Goal: Information Seeking & Learning: Learn about a topic

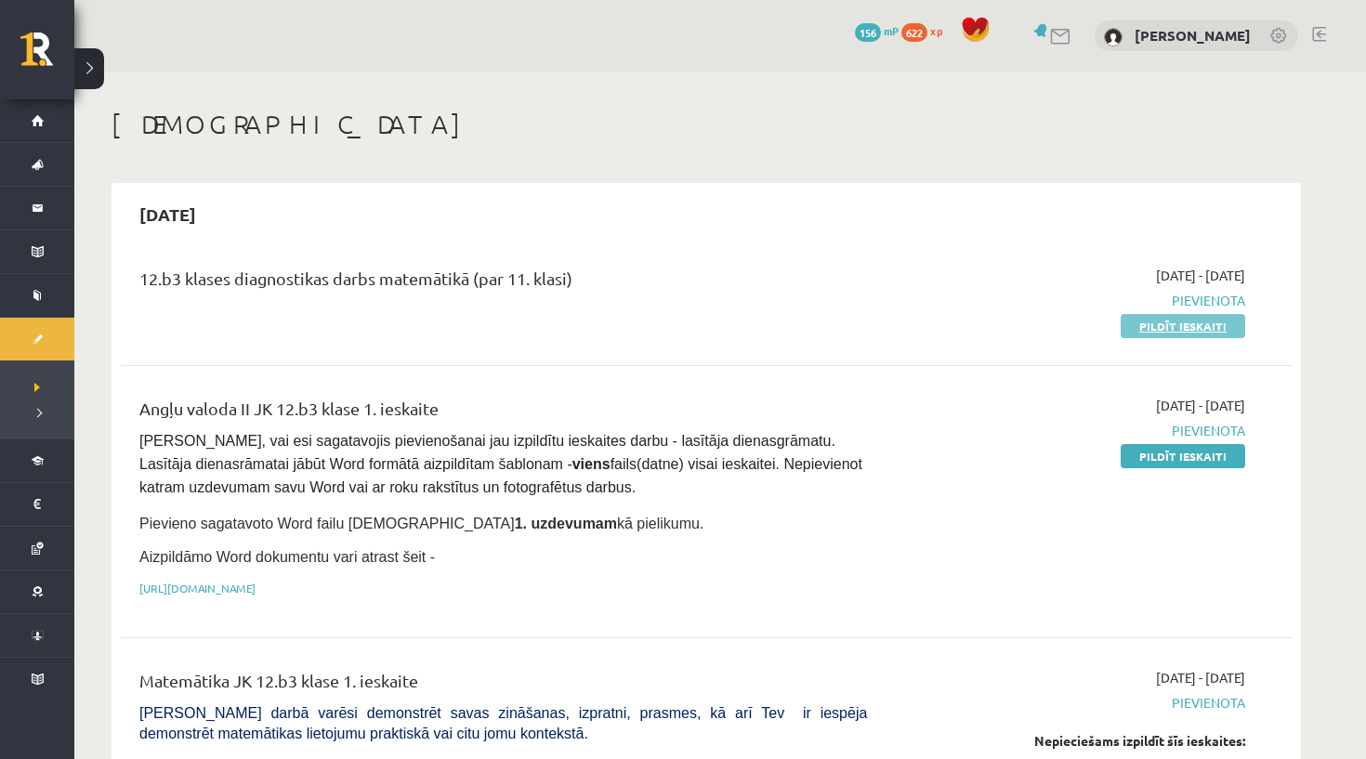
click at [1190, 333] on link "Pildīt ieskaiti" at bounding box center [1183, 326] width 125 height 24
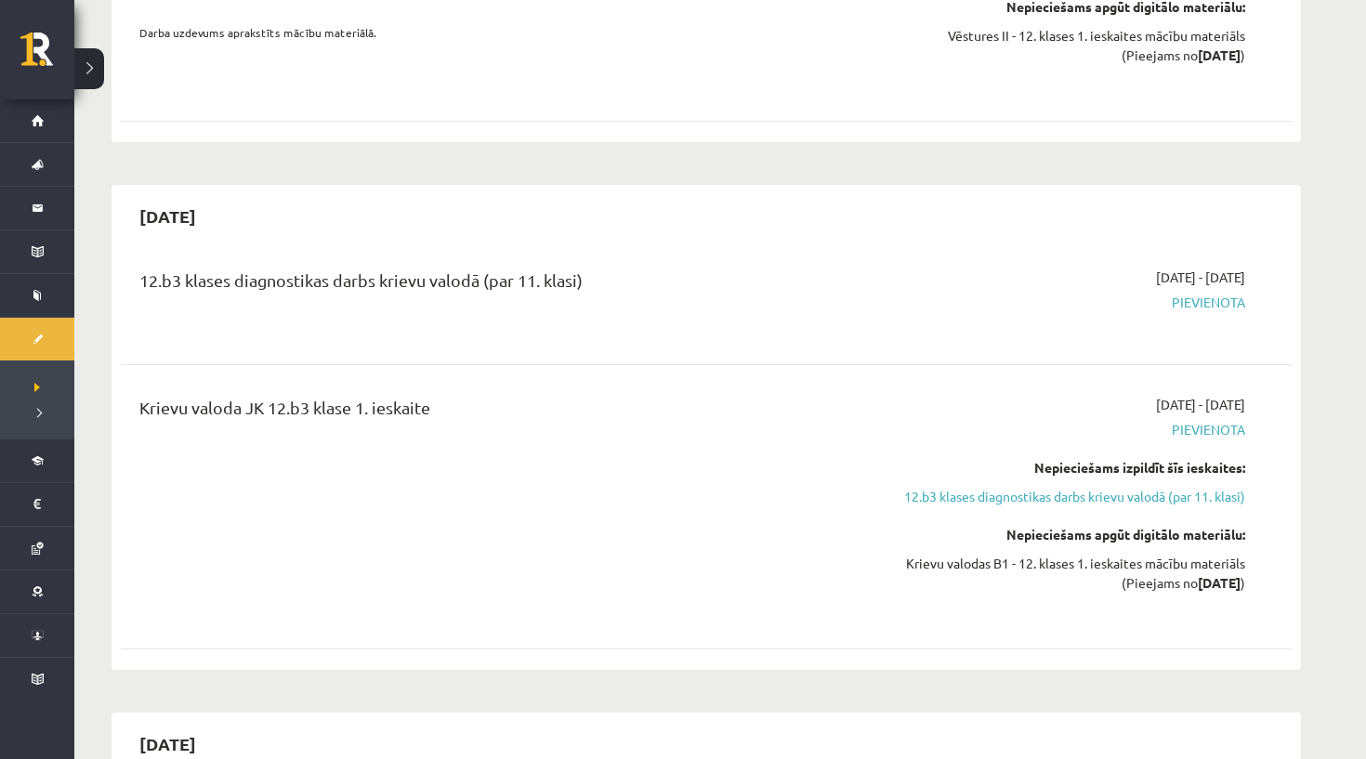
scroll to position [1736, 0]
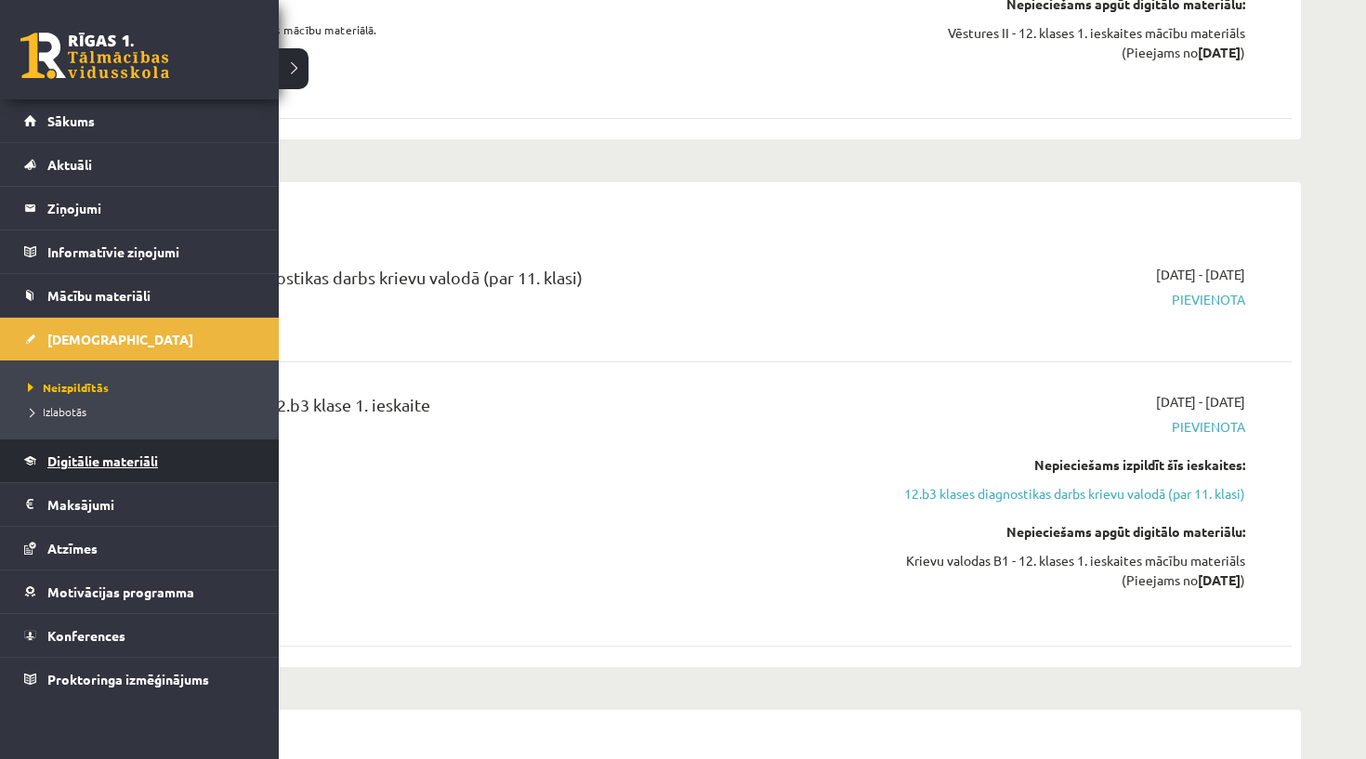
click at [73, 454] on span "Digitālie materiāli" at bounding box center [102, 461] width 111 height 17
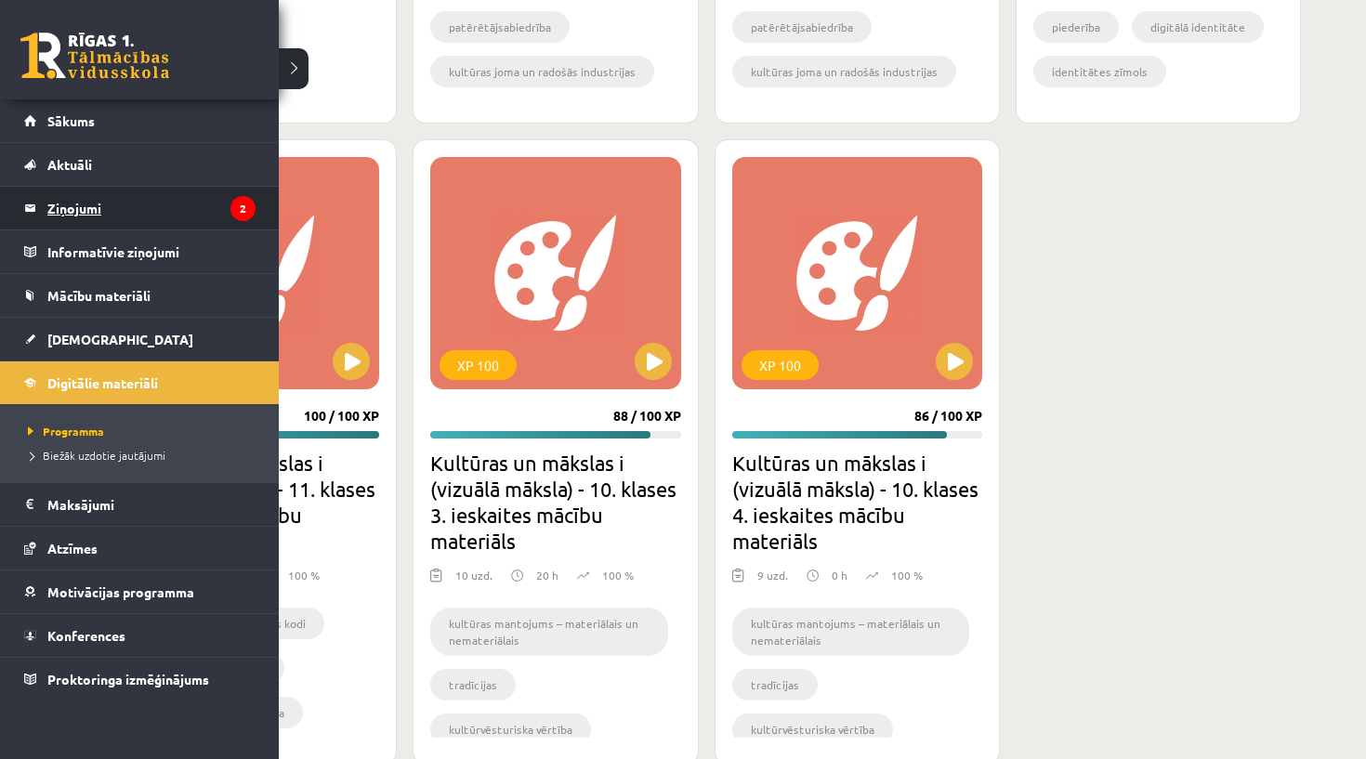
click at [70, 207] on legend "Ziņojumi 2" at bounding box center [151, 208] width 208 height 43
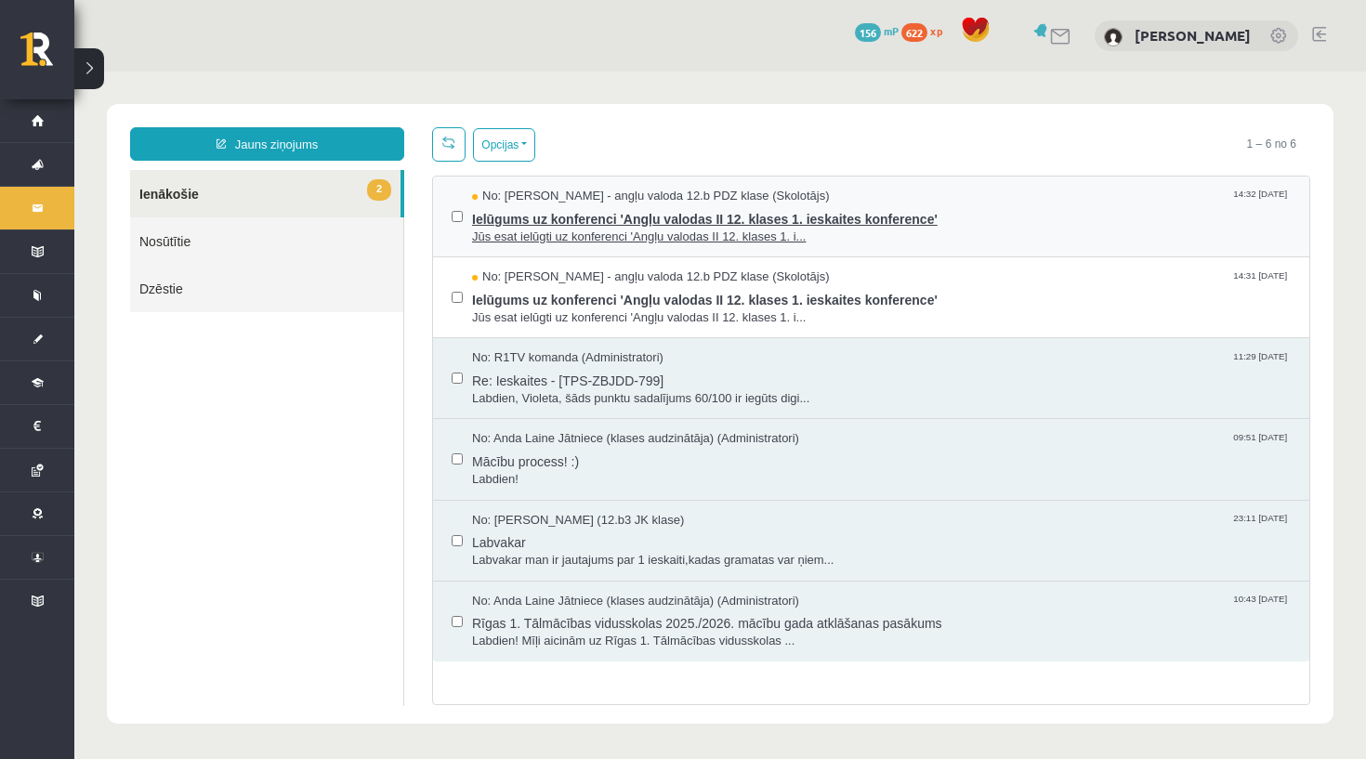
click at [562, 227] on span "Ielūgums uz konferenci 'Angļu valodas II 12. klases 1. ieskaites konference'" at bounding box center [881, 216] width 819 height 23
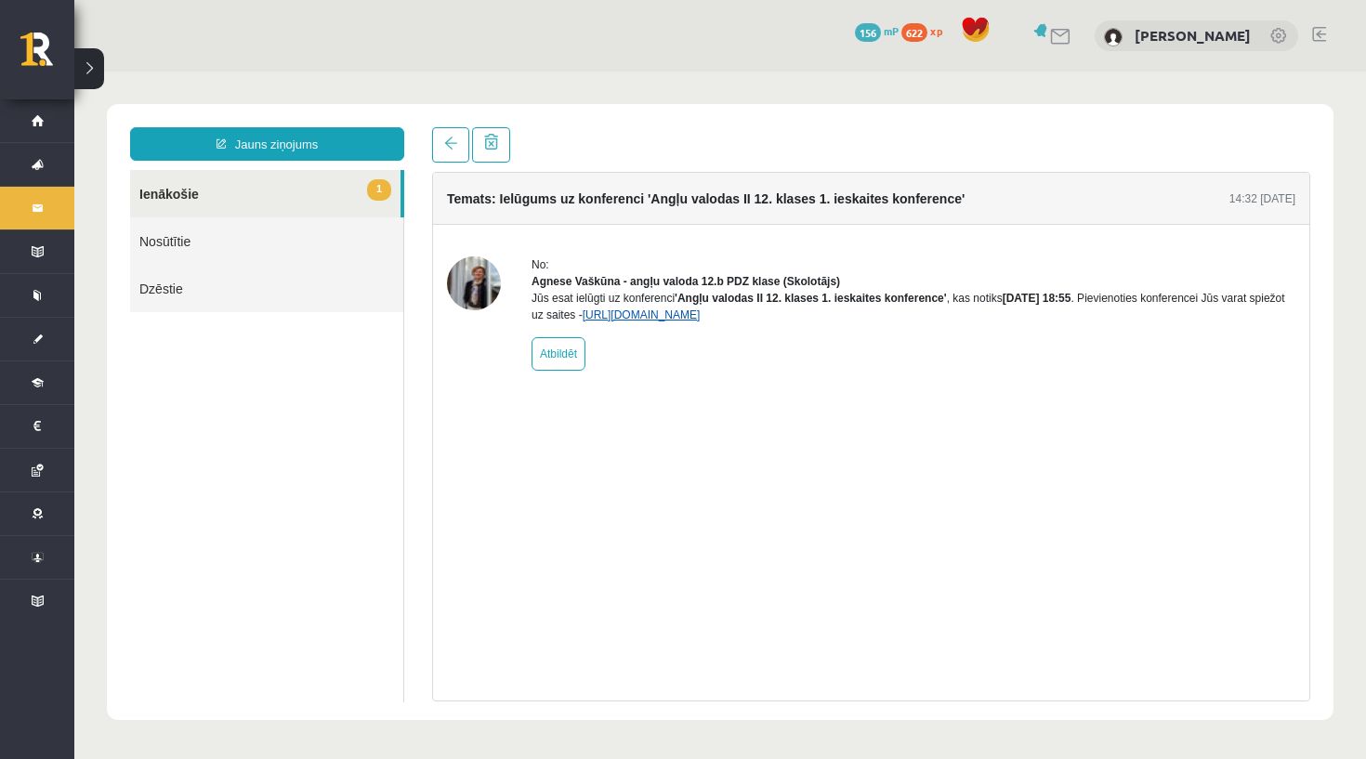
click at [701, 322] on link "https://eskola.r1tv.lv/conferences/4774/join" at bounding box center [642, 315] width 118 height 13
click at [552, 371] on link "Atbildēt" at bounding box center [559, 353] width 54 height 33
type input "**********"
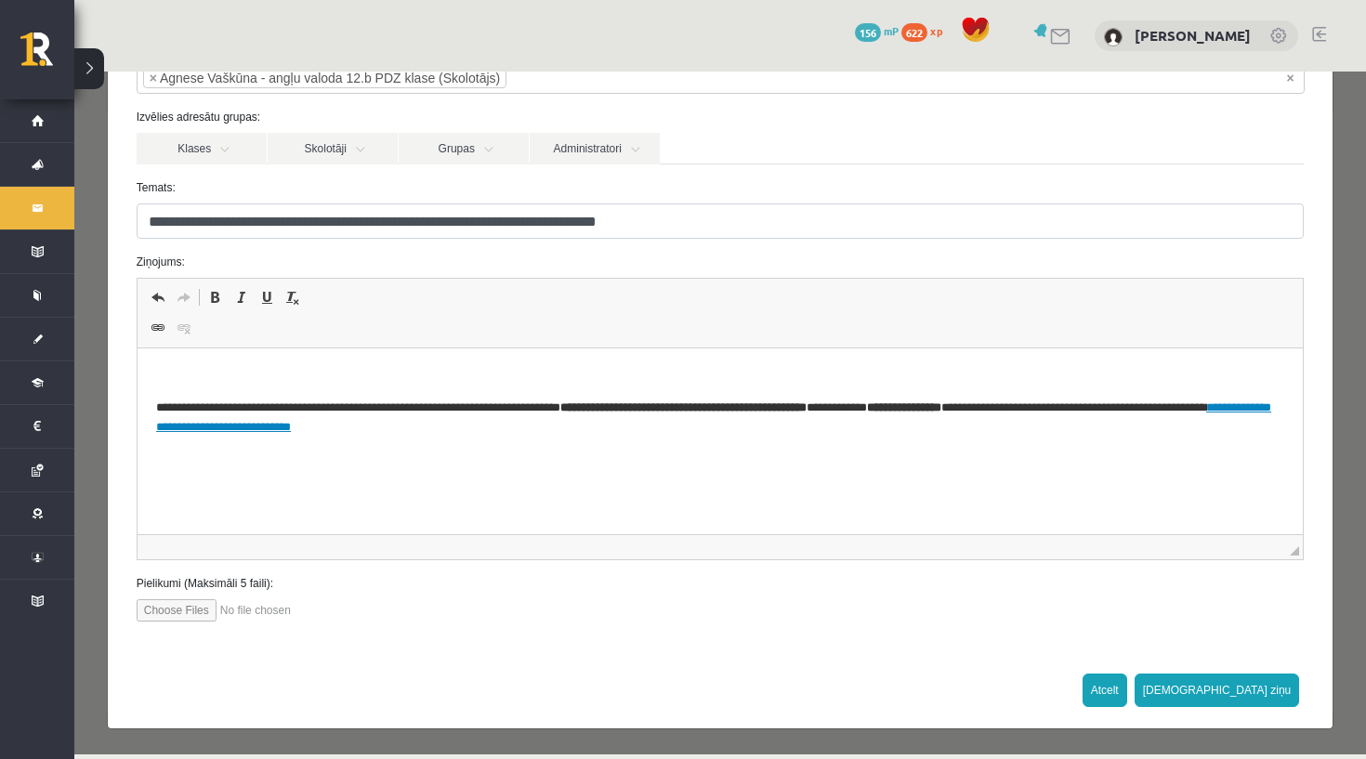
click at [1127, 697] on button "Atcelt" at bounding box center [1105, 690] width 45 height 33
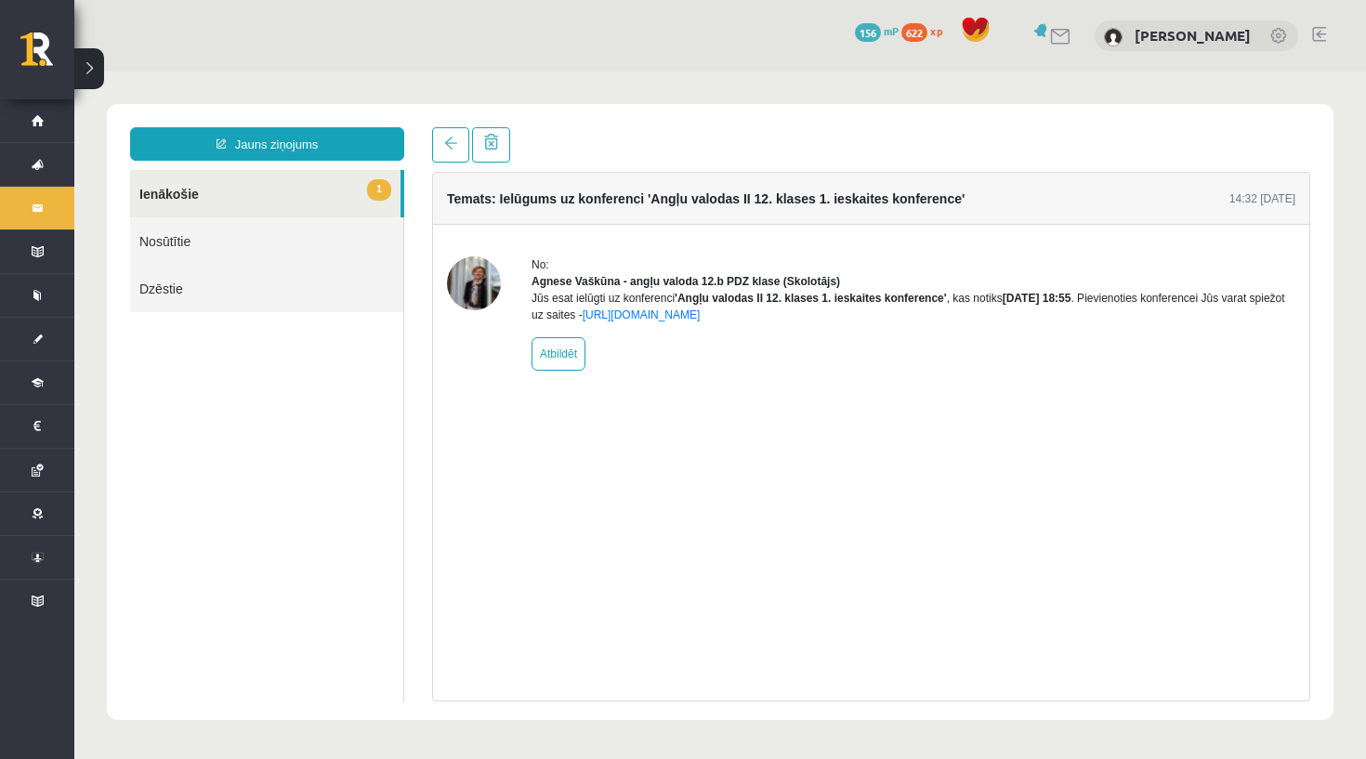
click at [320, 207] on link "1 Ienākošie" at bounding box center [265, 193] width 270 height 47
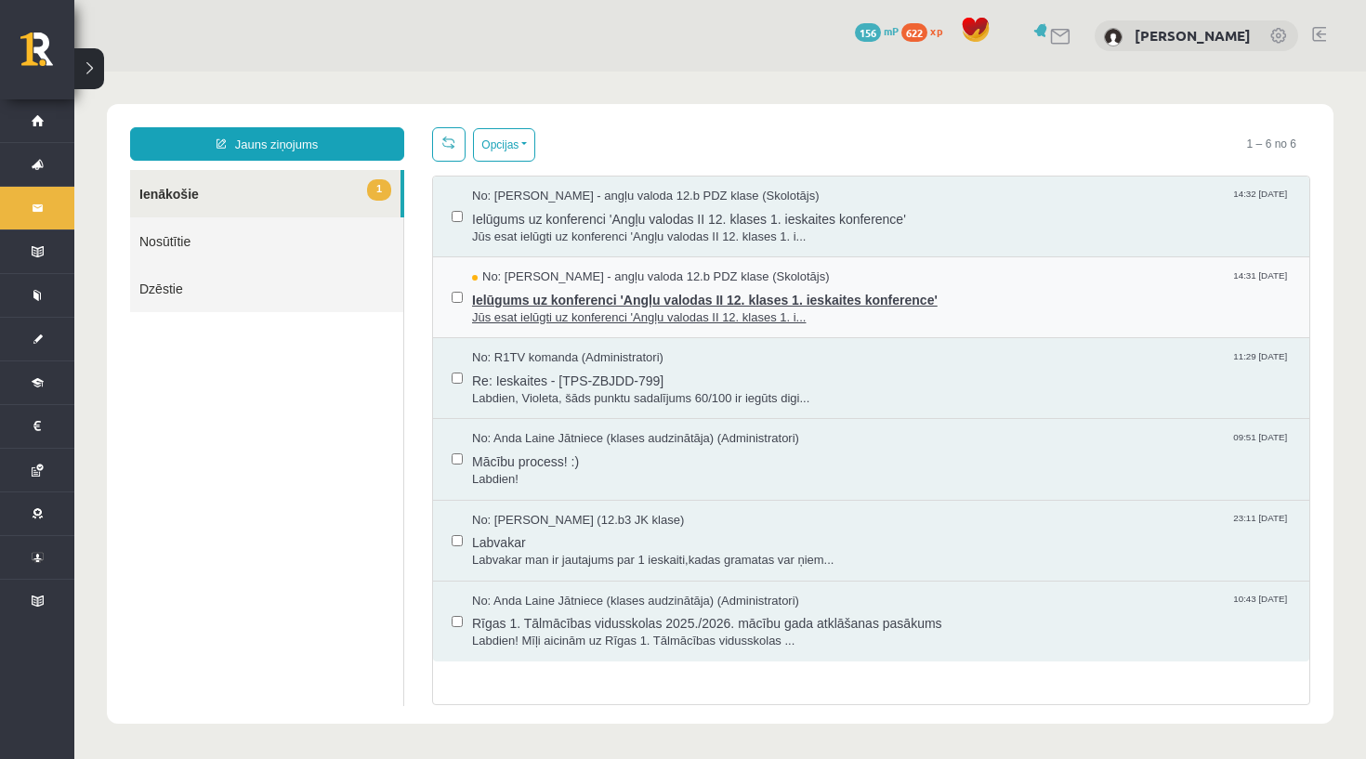
click at [518, 309] on span "Jūs esat ielūgti uz konferenci 'Angļu valodas II 12. klases 1. i..." at bounding box center [881, 318] width 819 height 18
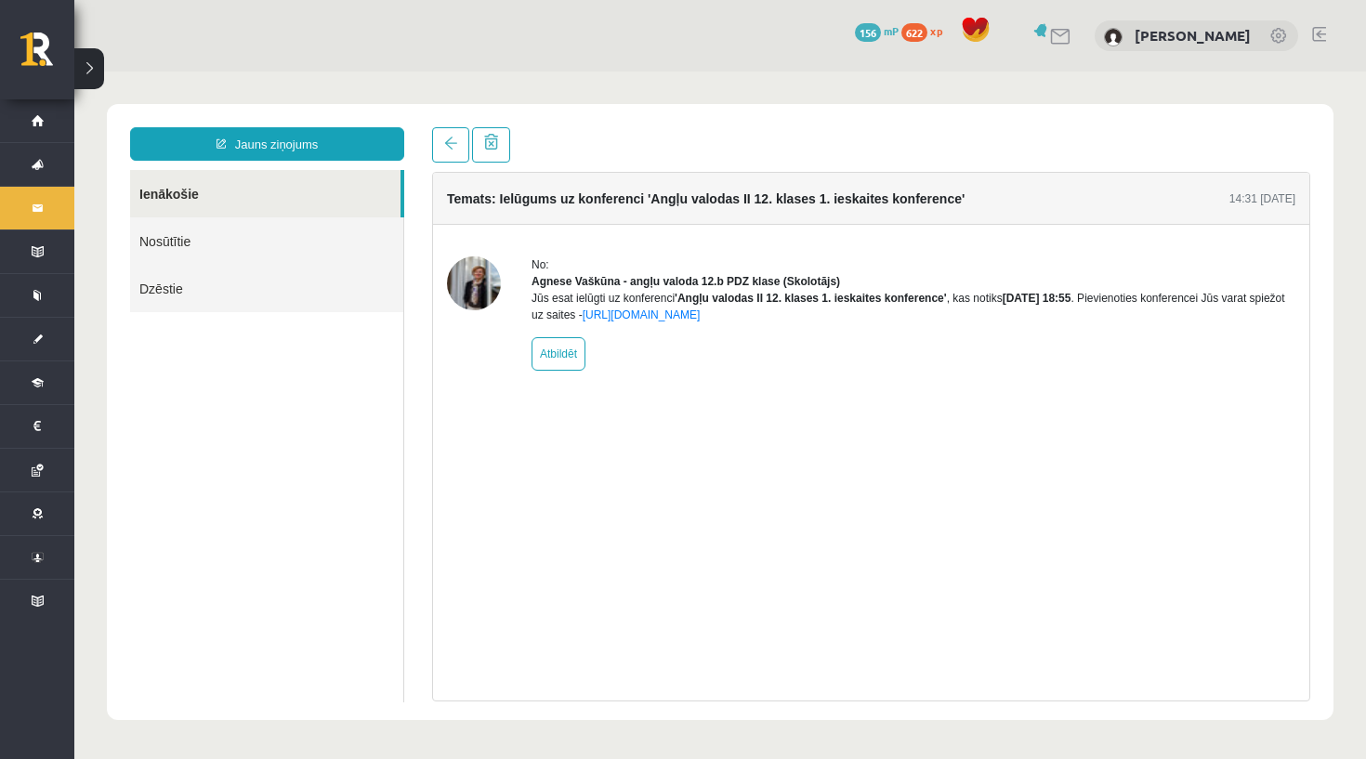
click at [476, 283] on img at bounding box center [474, 283] width 54 height 54
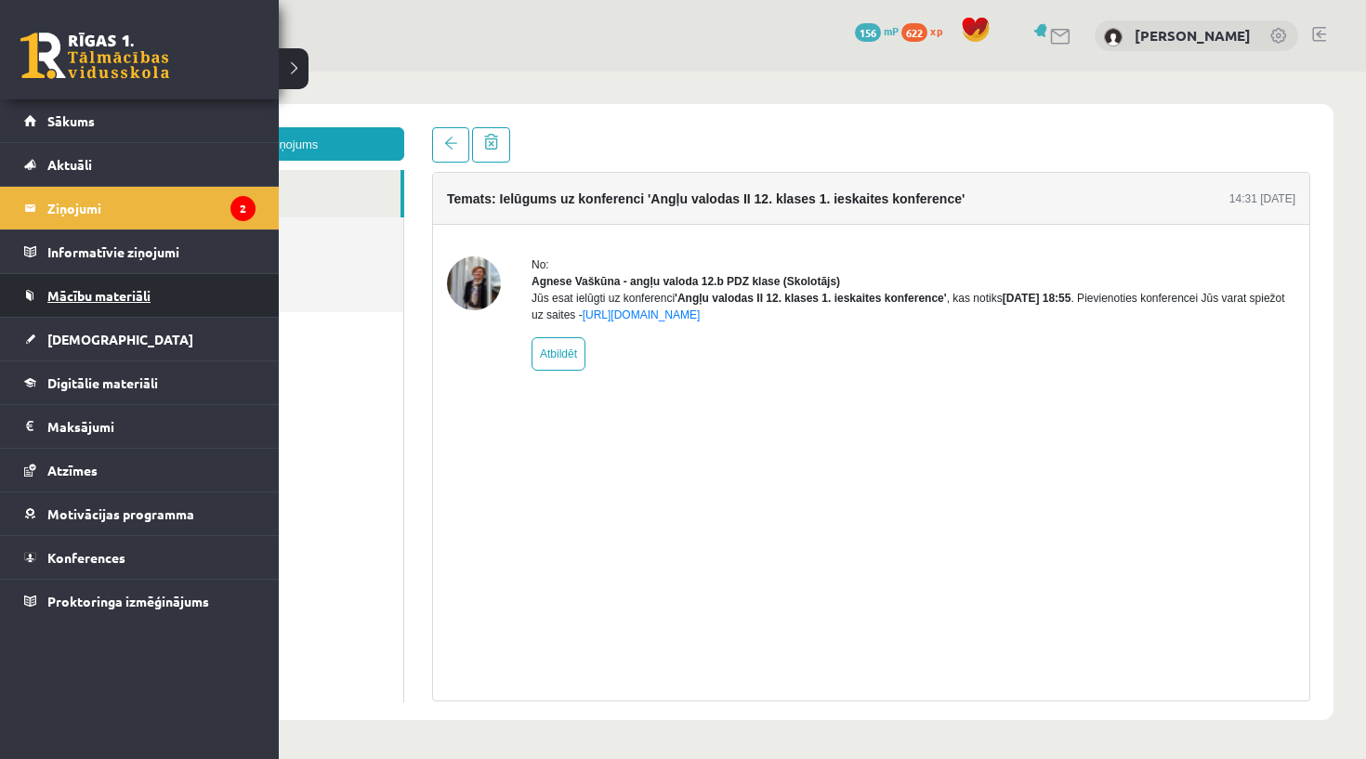
click at [101, 316] on link "Mācību materiāli" at bounding box center [139, 295] width 231 height 43
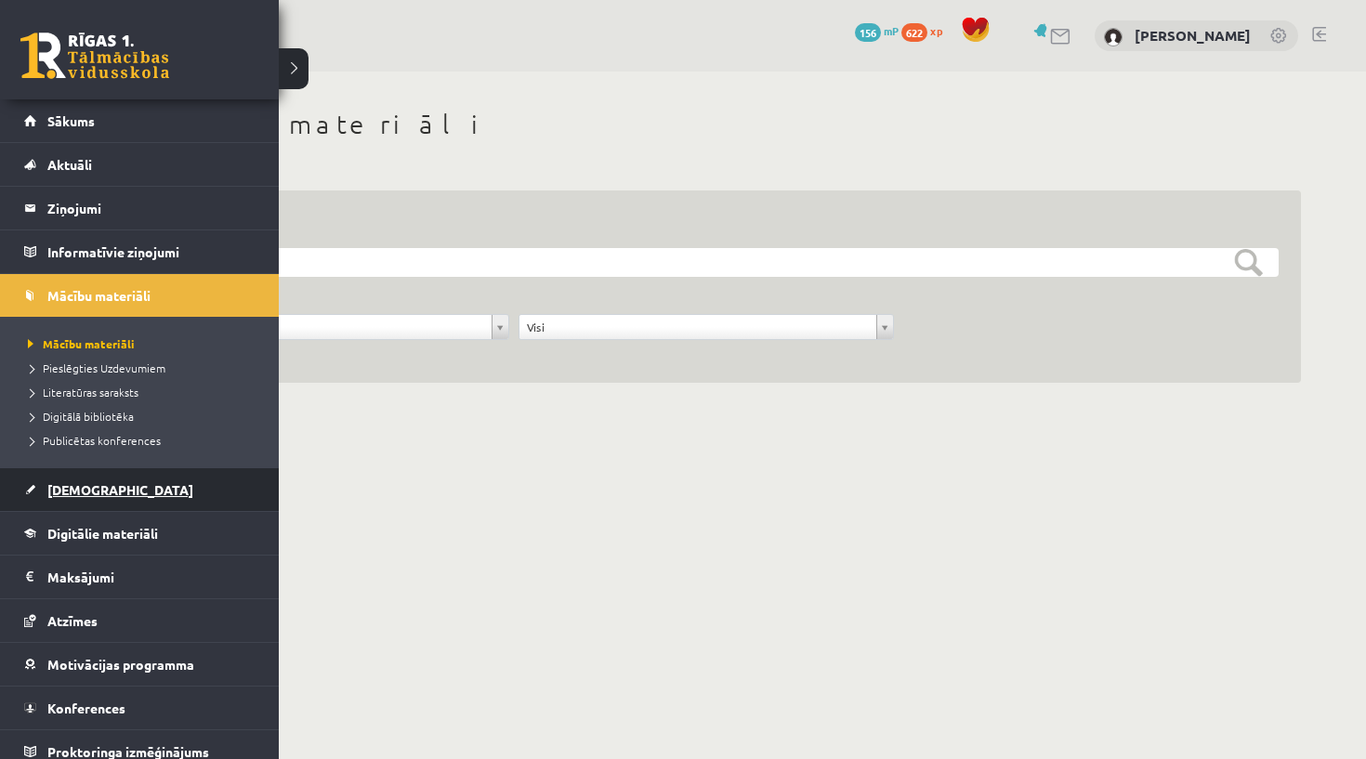
click at [91, 495] on span "[DEMOGRAPHIC_DATA]" at bounding box center [120, 489] width 146 height 17
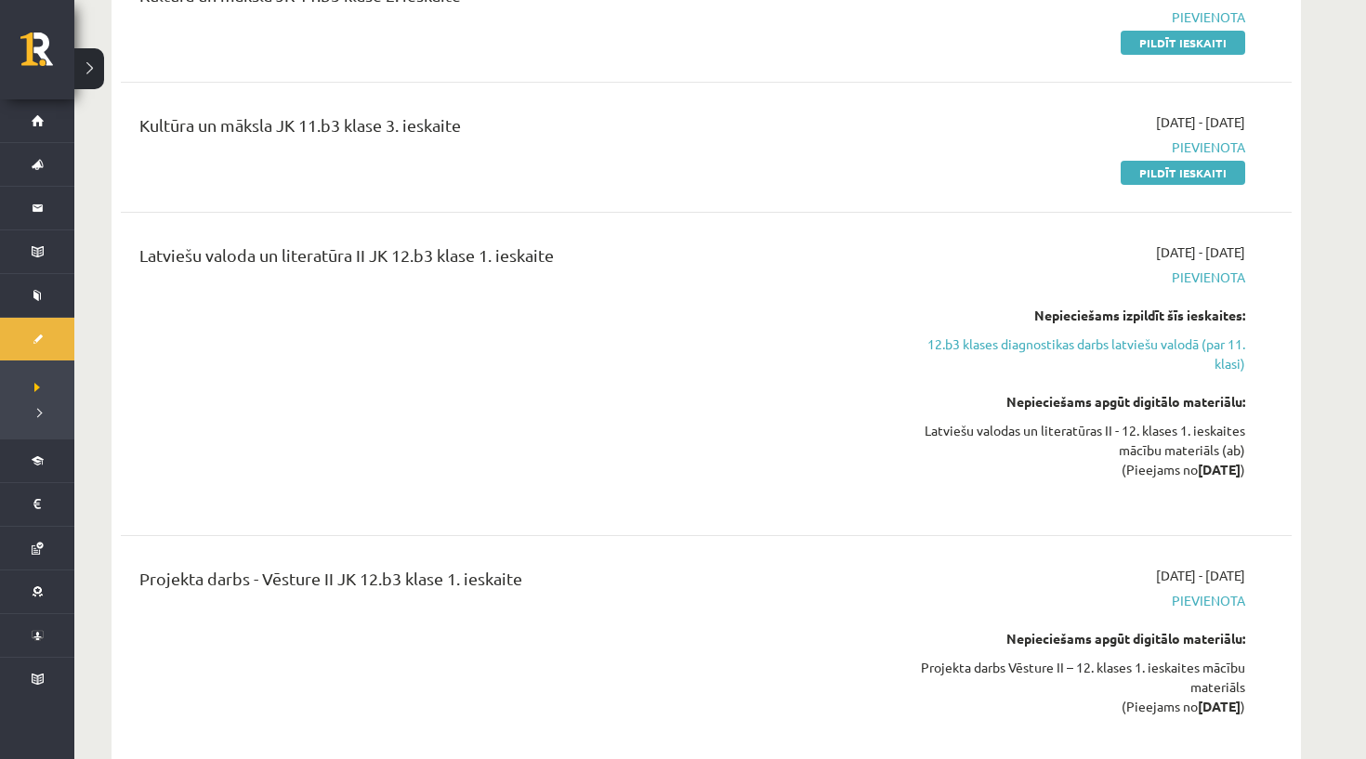
scroll to position [3368, 0]
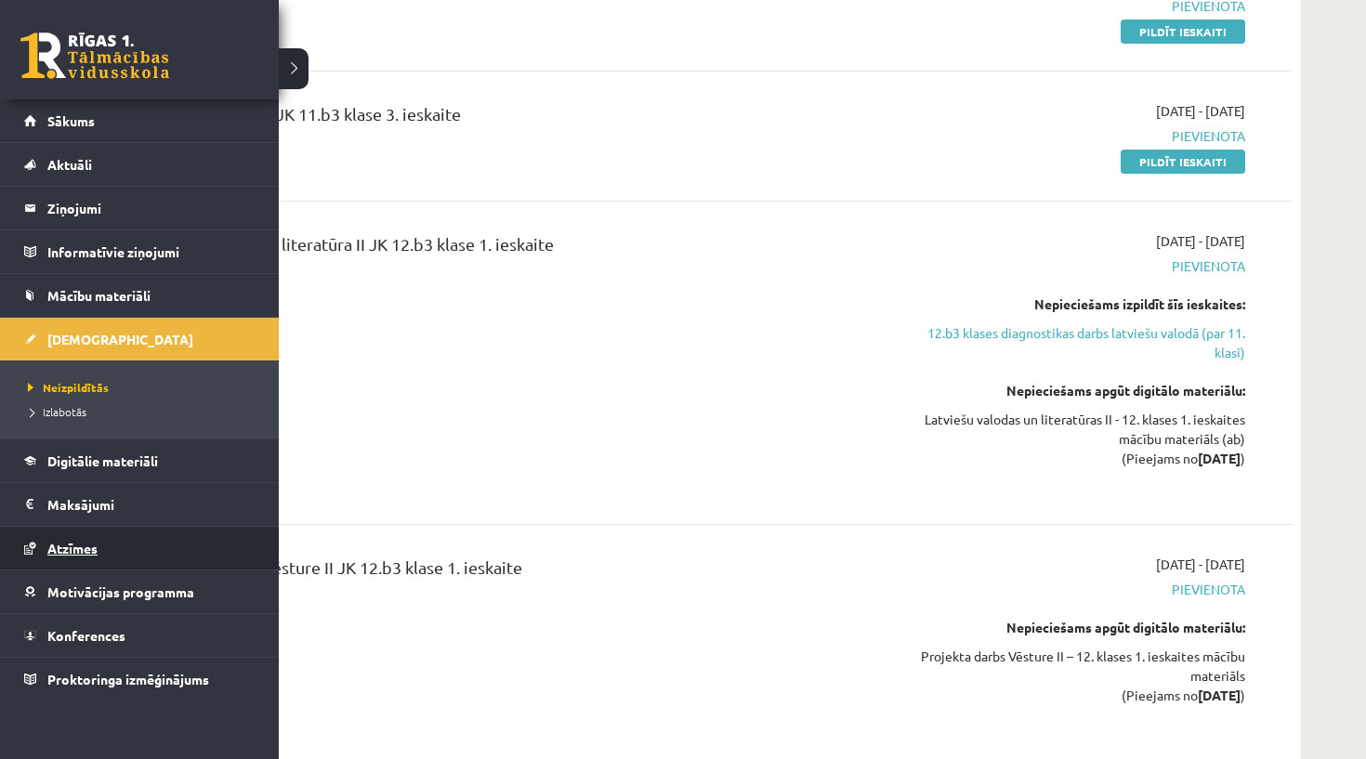
click at [65, 541] on span "Atzīmes" at bounding box center [72, 548] width 50 height 17
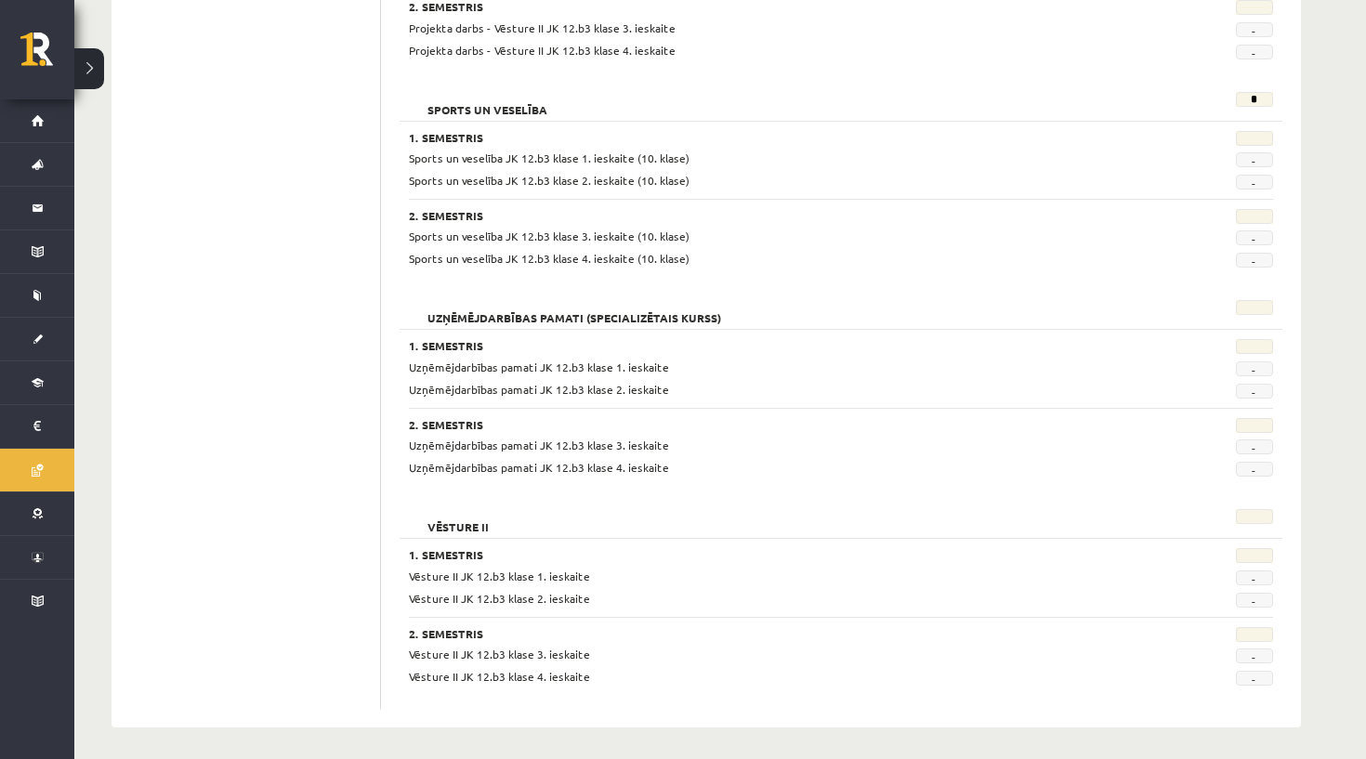
scroll to position [1466, 0]
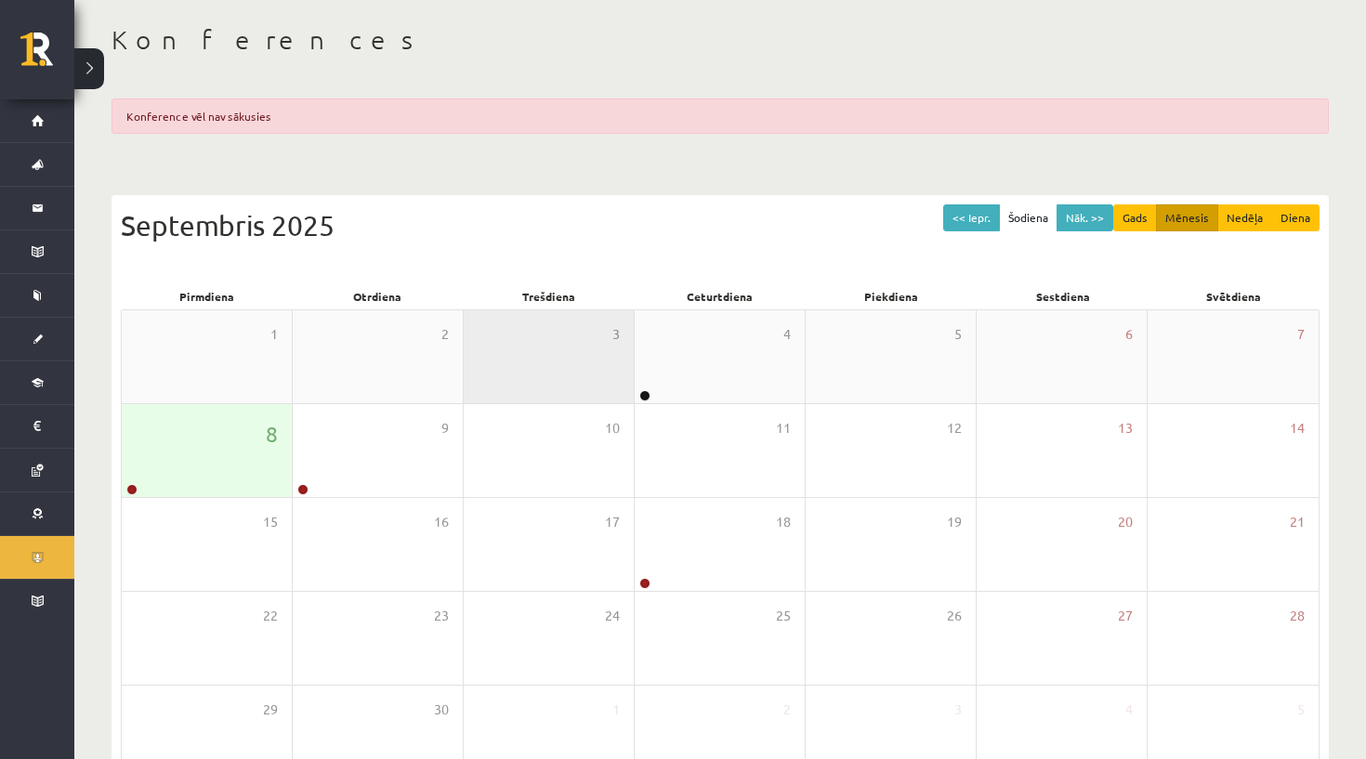
scroll to position [93, 0]
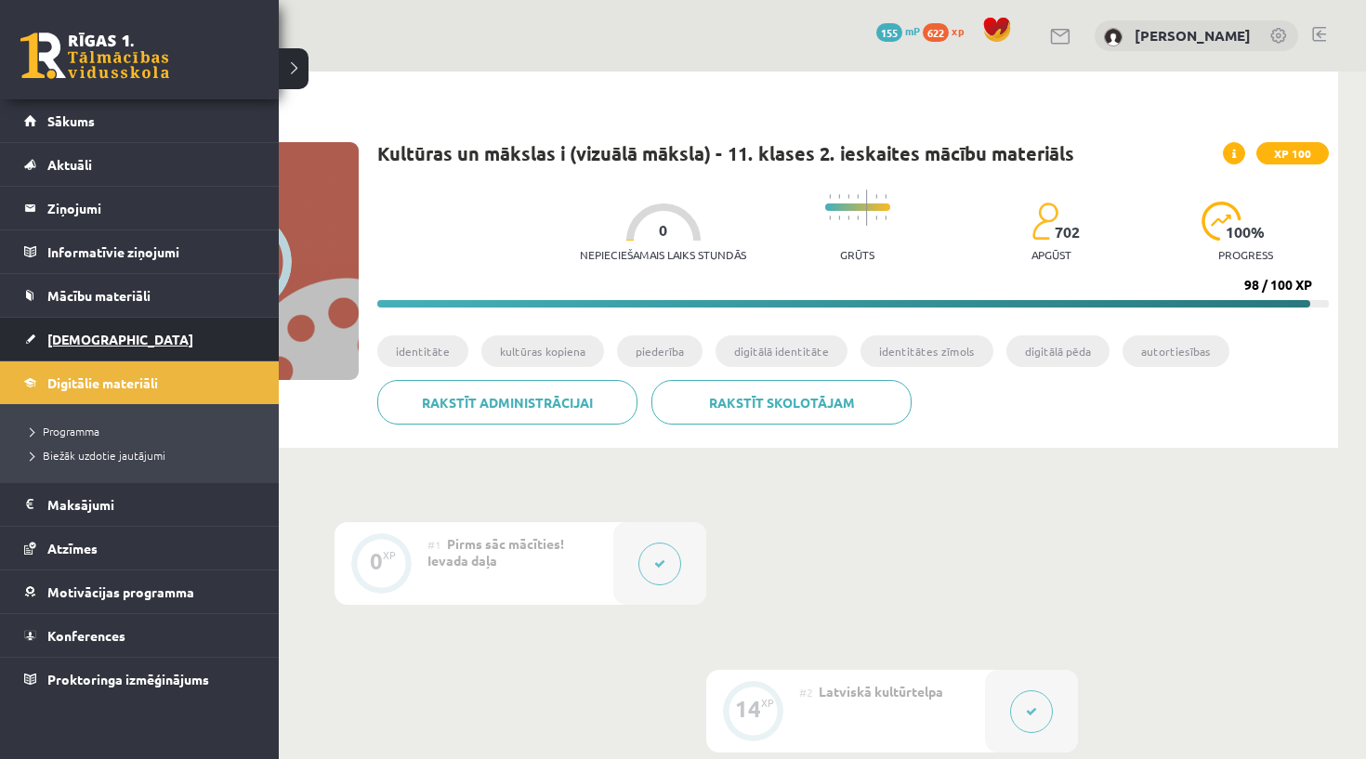
scroll to position [516, 0]
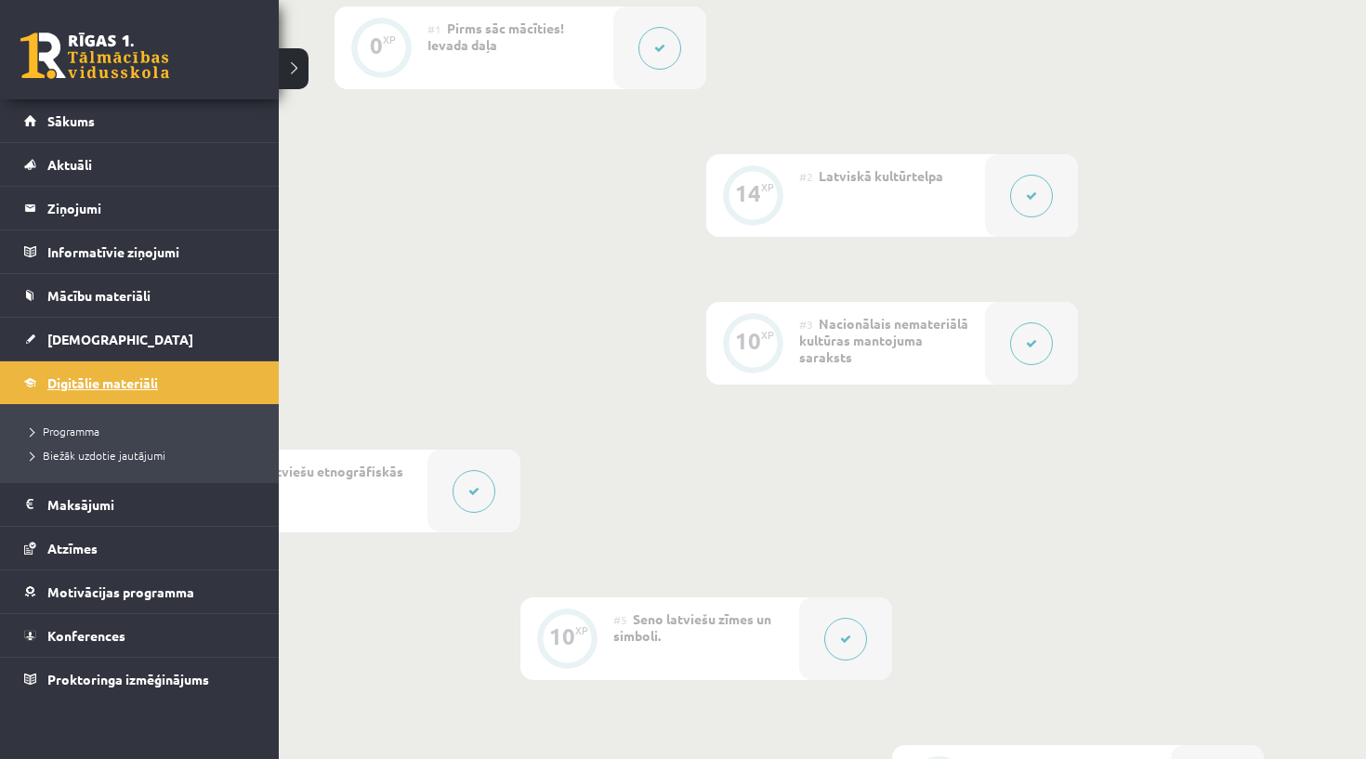
click at [105, 389] on span "Digitālie materiāli" at bounding box center [102, 382] width 111 height 17
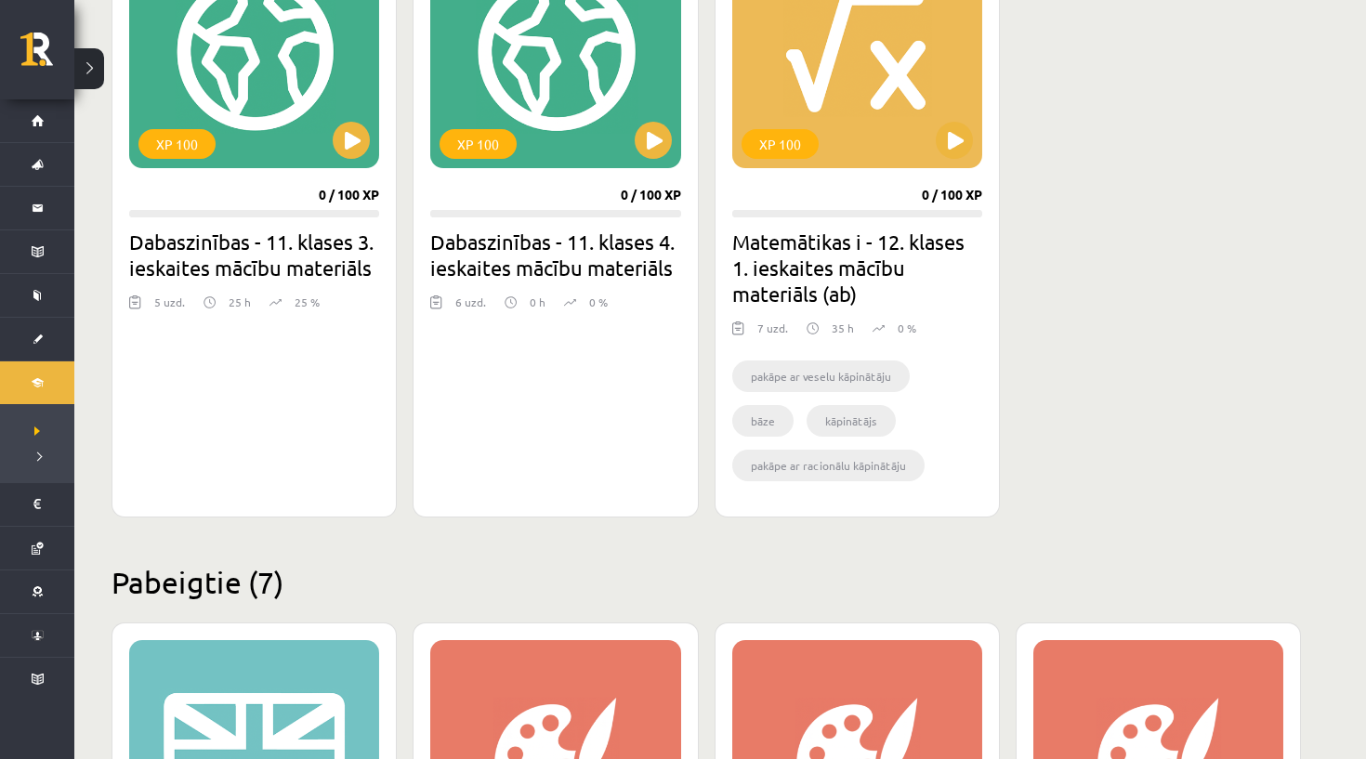
scroll to position [699, 0]
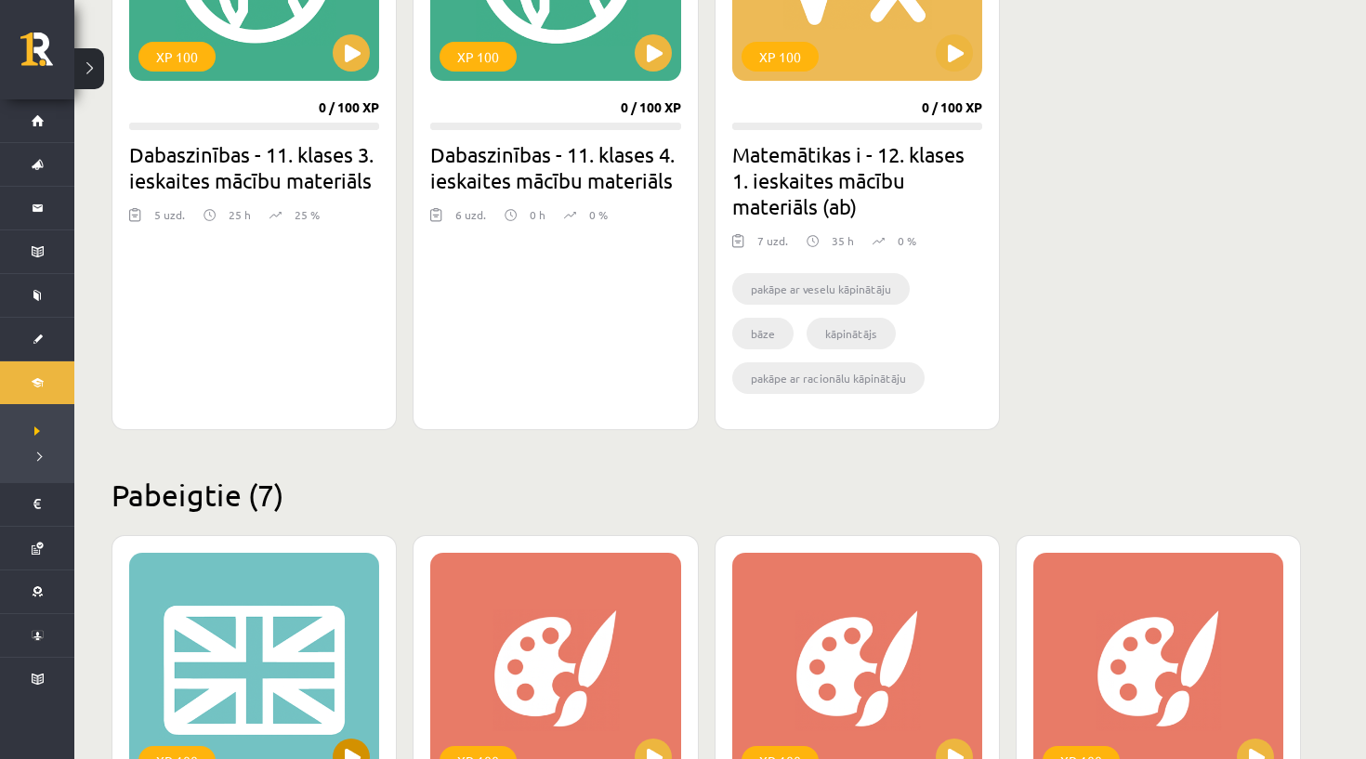
click at [261, 610] on div "XP 100" at bounding box center [254, 669] width 250 height 232
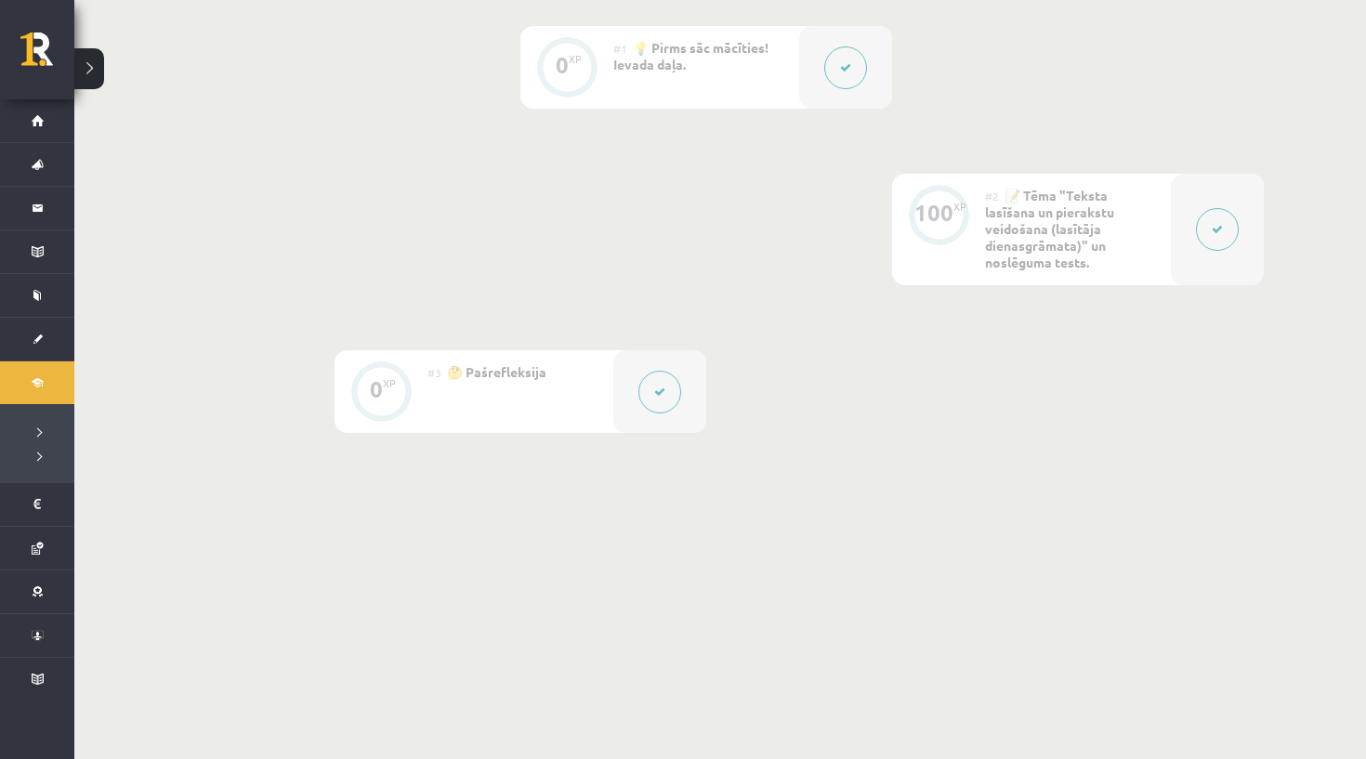
scroll to position [495, 0]
click at [1116, 257] on div "#2 📝 Tēma "Teksta lasīšana un pierakstu veidošana (lasītāja dienasgrāmata)" un …" at bounding box center [1078, 231] width 186 height 112
click at [1189, 253] on div at bounding box center [1217, 231] width 93 height 112
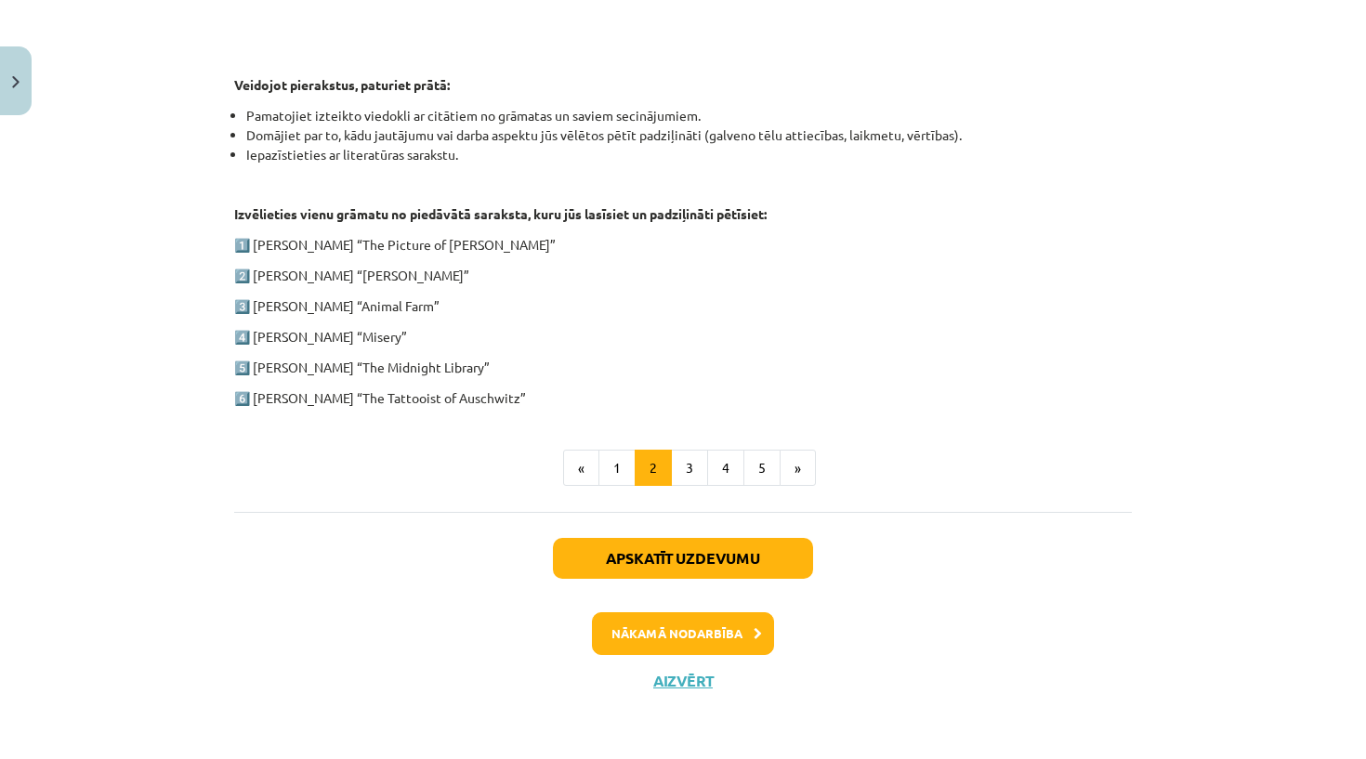
scroll to position [905, 0]
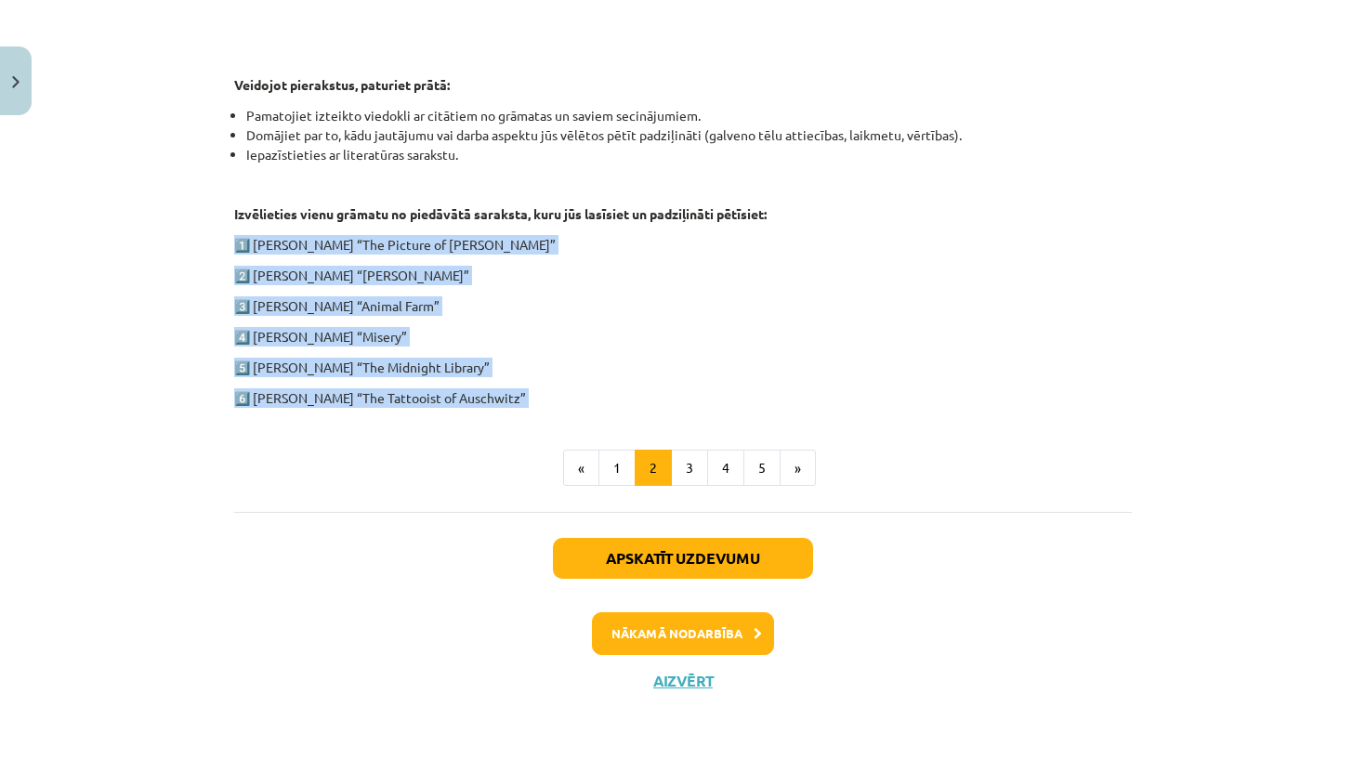
drag, startPoint x: 231, startPoint y: 235, endPoint x: 577, endPoint y: 425, distance: 394.3
copy div "1️⃣ [PERSON_NAME] “The Picture of [PERSON_NAME]” 2️⃣ [PERSON_NAME] “[PERSON_NAM…"
